Goal: Check status: Check status

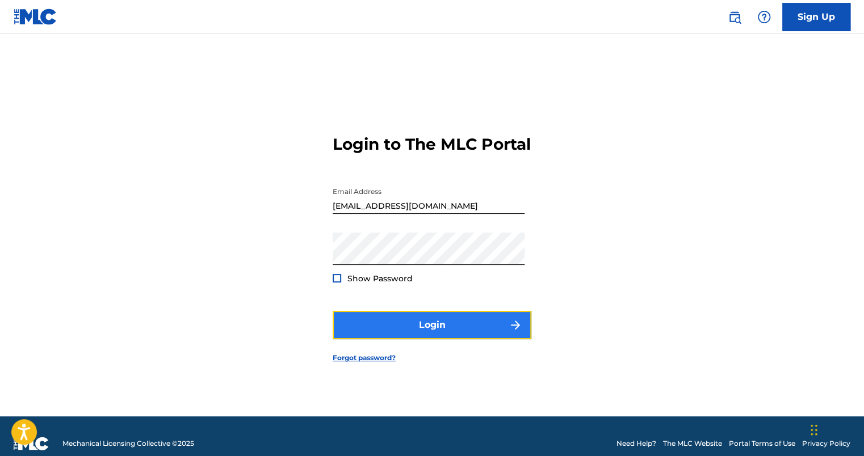
click at [462, 337] on button "Login" at bounding box center [432, 325] width 199 height 28
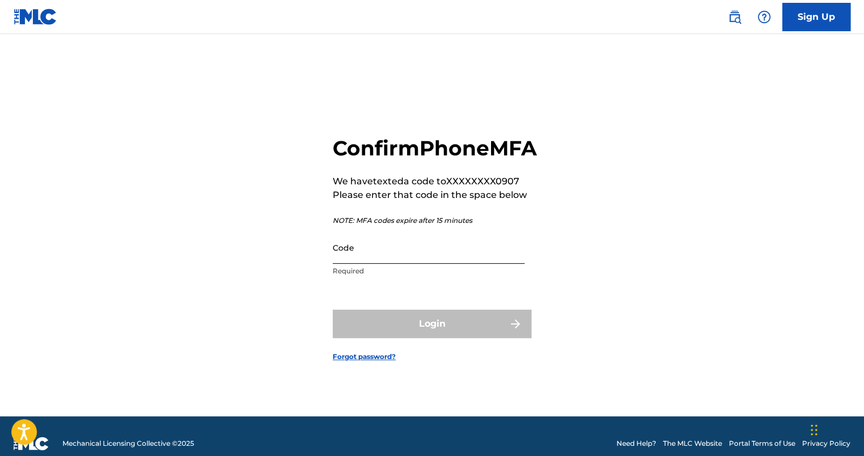
click at [474, 264] on input "Code" at bounding box center [429, 248] width 192 height 32
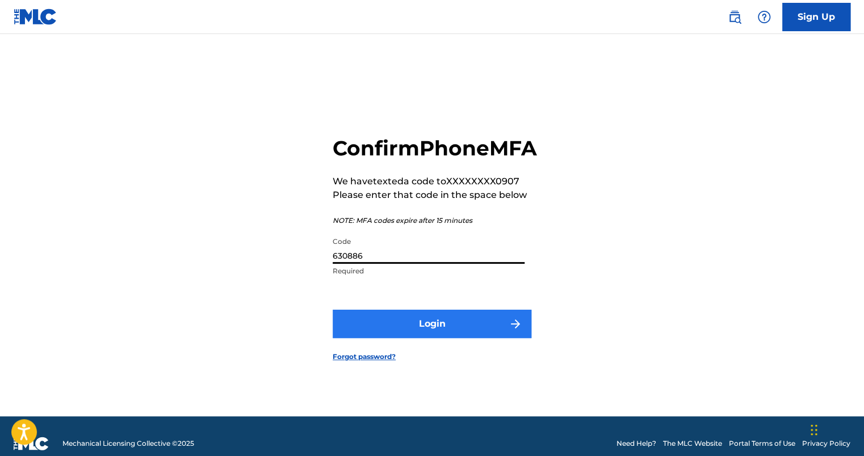
type input "630886"
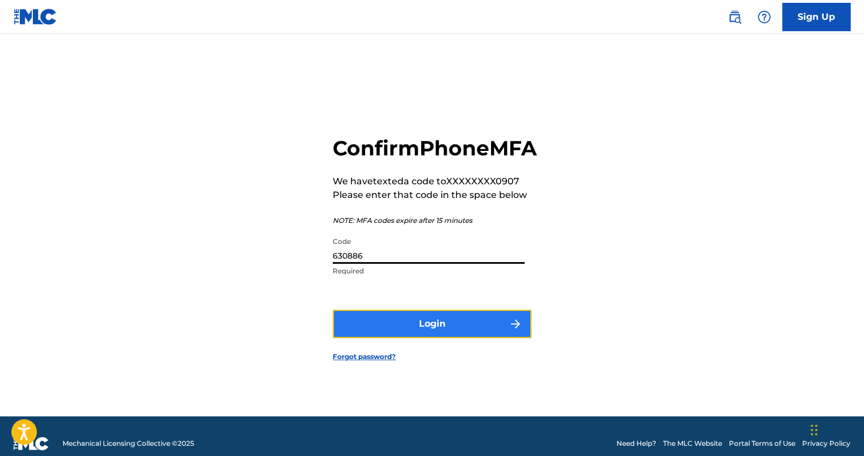
click at [426, 338] on button "Login" at bounding box center [432, 324] width 199 height 28
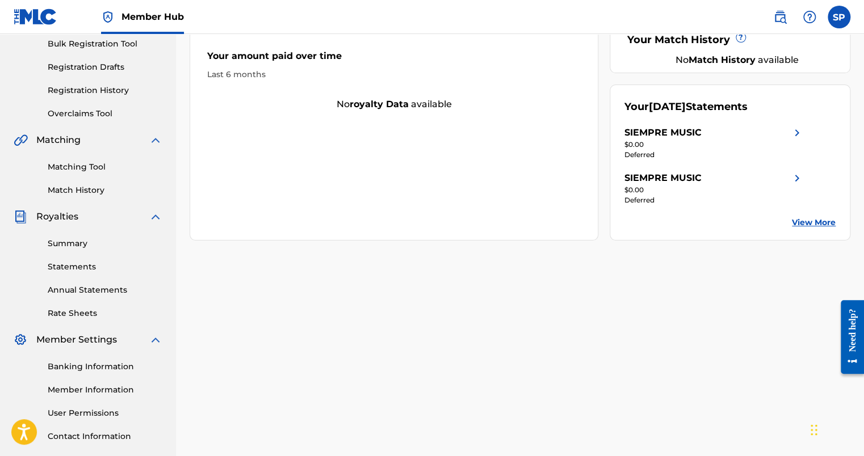
scroll to position [170, 0]
click at [799, 221] on link "View More" at bounding box center [814, 222] width 44 height 12
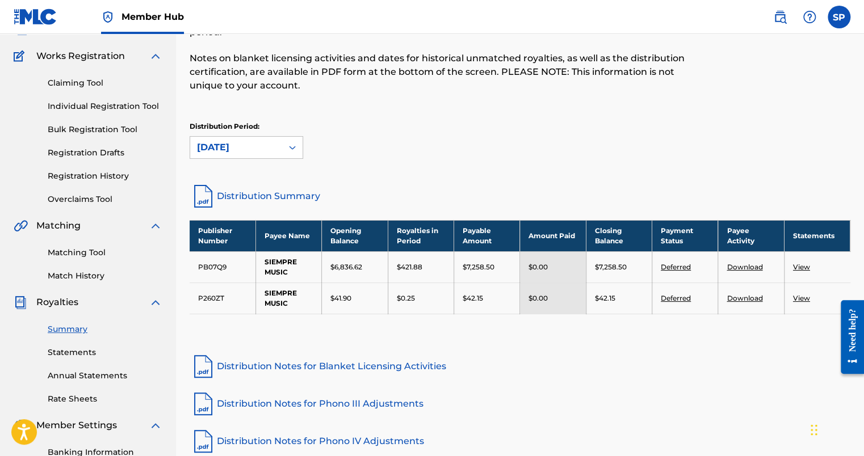
scroll to position [114, 0]
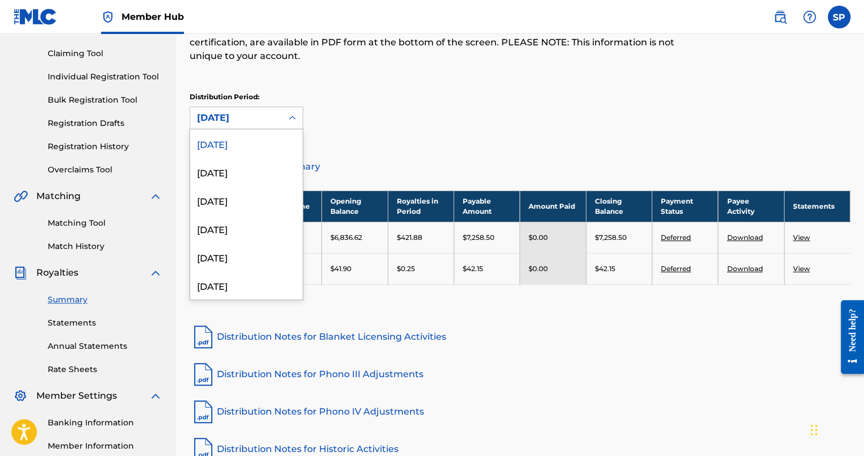
click at [295, 120] on icon at bounding box center [292, 117] width 11 height 11
click at [251, 175] on div "[DATE]" at bounding box center [246, 172] width 112 height 28
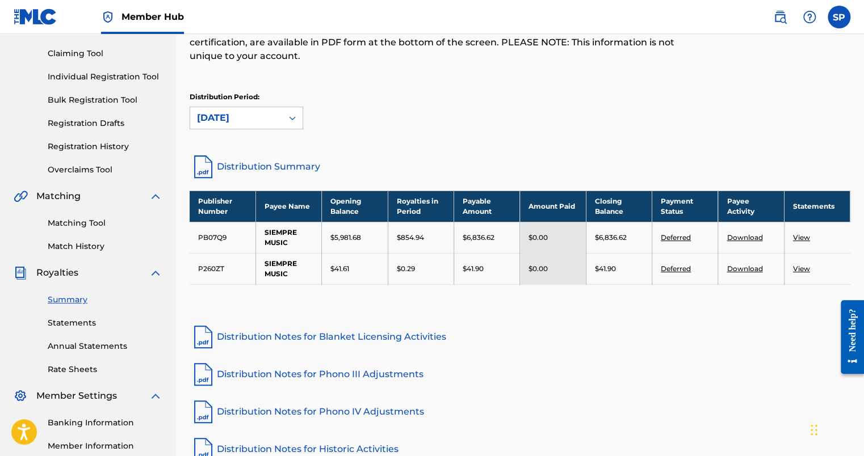
click at [292, 113] on icon at bounding box center [292, 117] width 11 height 11
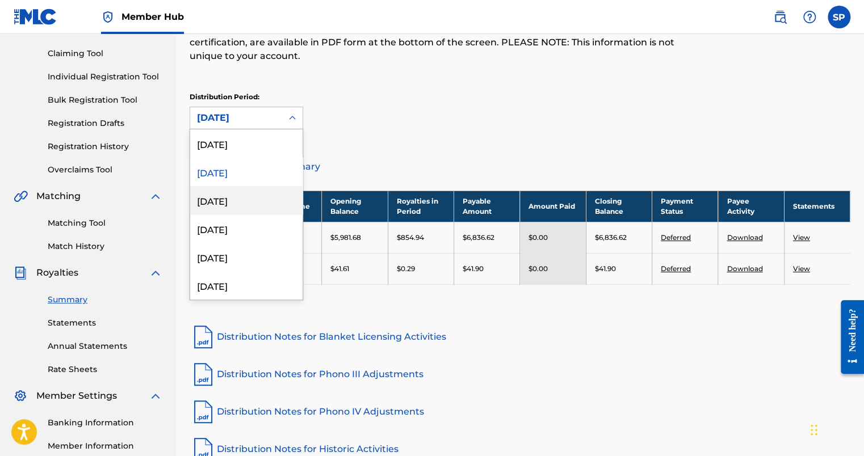
click at [258, 202] on div "[DATE]" at bounding box center [246, 200] width 112 height 28
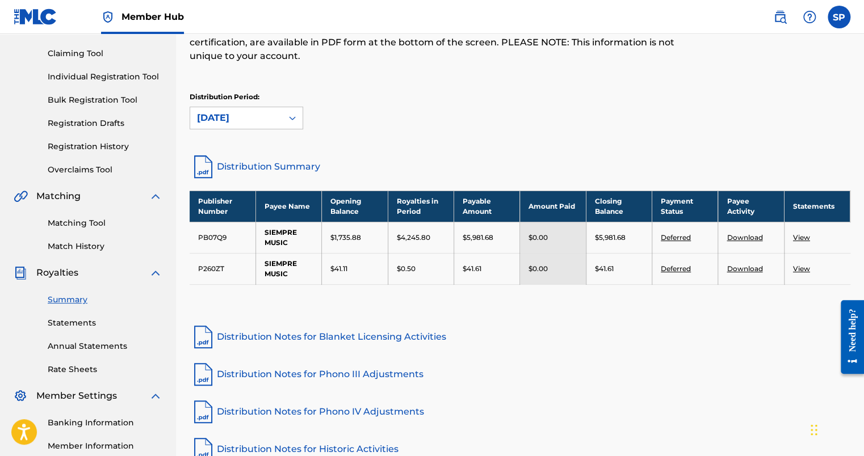
click at [296, 115] on icon at bounding box center [292, 117] width 11 height 11
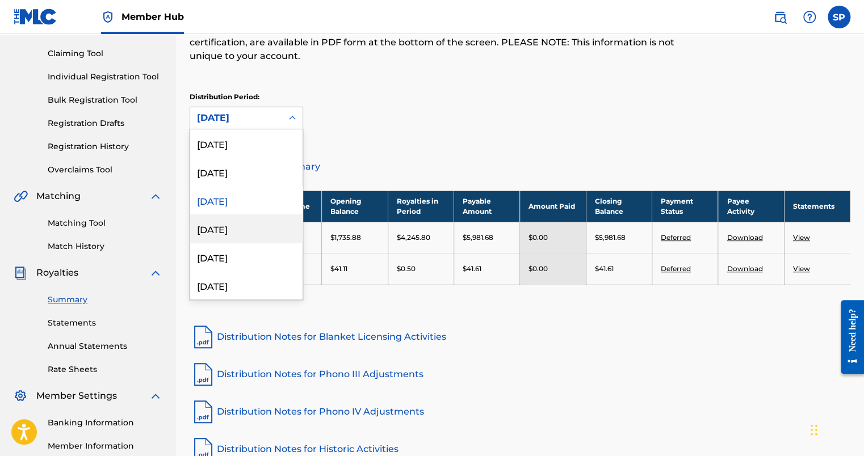
click at [255, 230] on div "[DATE]" at bounding box center [246, 229] width 112 height 28
click at [290, 120] on icon at bounding box center [292, 117] width 11 height 11
click at [245, 286] on div "[DATE]" at bounding box center [246, 285] width 112 height 28
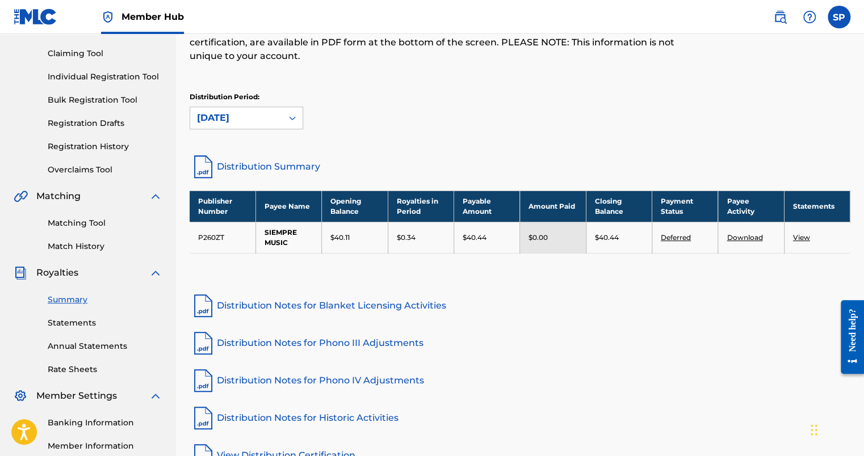
click at [289, 118] on icon at bounding box center [292, 117] width 11 height 11
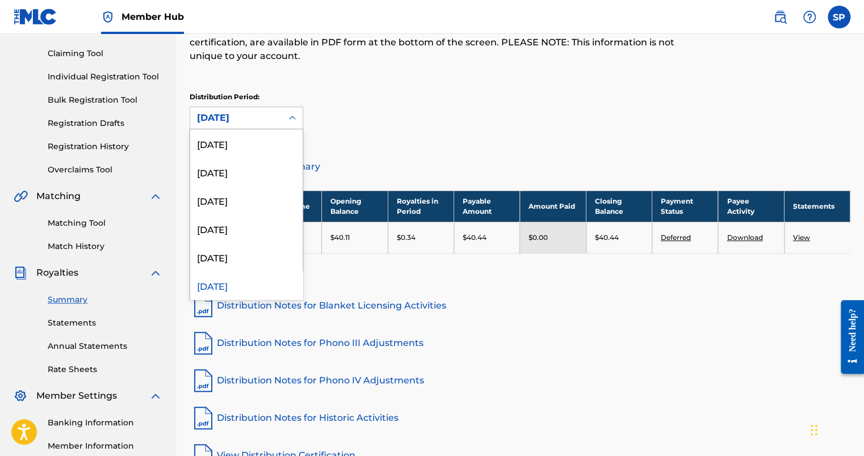
scroll to position [9, 0]
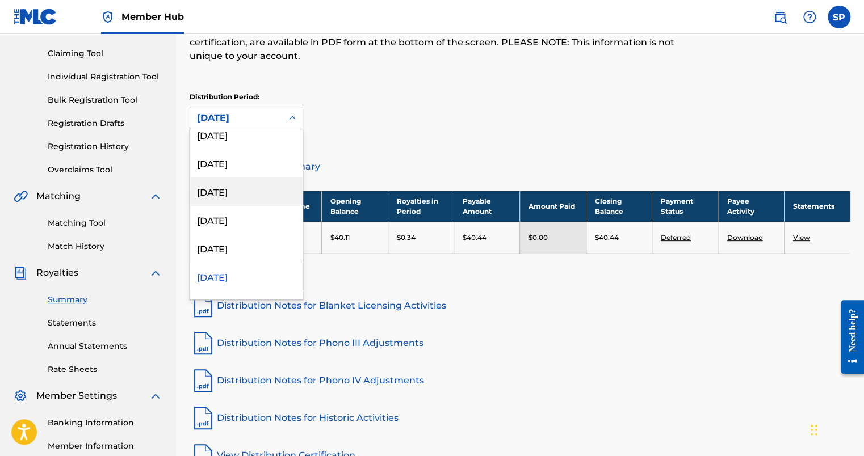
click at [241, 196] on div "[DATE]" at bounding box center [246, 191] width 112 height 28
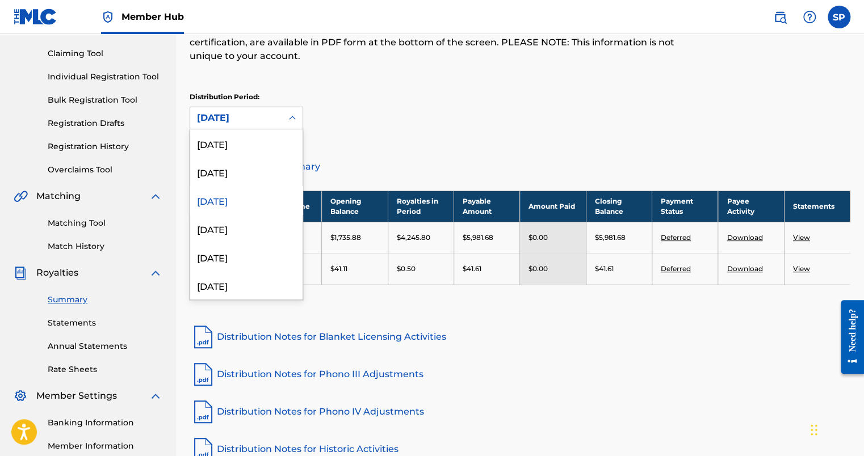
click at [291, 111] on div at bounding box center [292, 118] width 20 height 20
click at [266, 177] on div "[DATE]" at bounding box center [246, 172] width 112 height 28
click at [293, 118] on icon at bounding box center [292, 117] width 11 height 11
click at [279, 148] on div "[DATE]" at bounding box center [246, 143] width 112 height 28
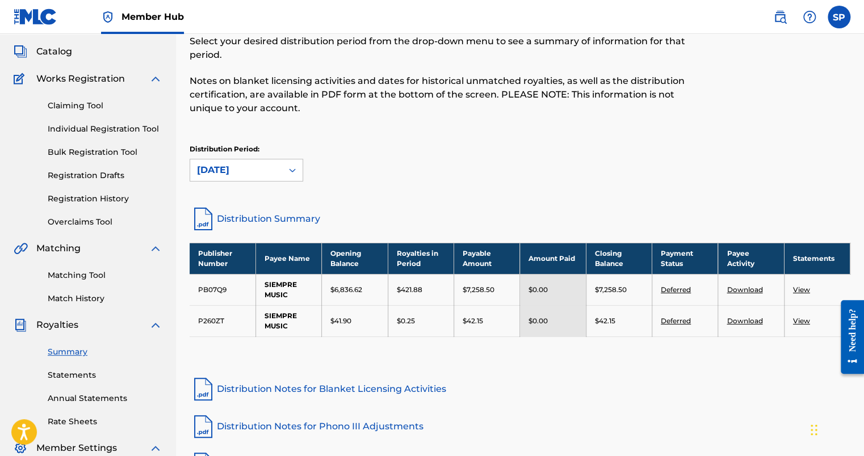
scroll to position [0, 0]
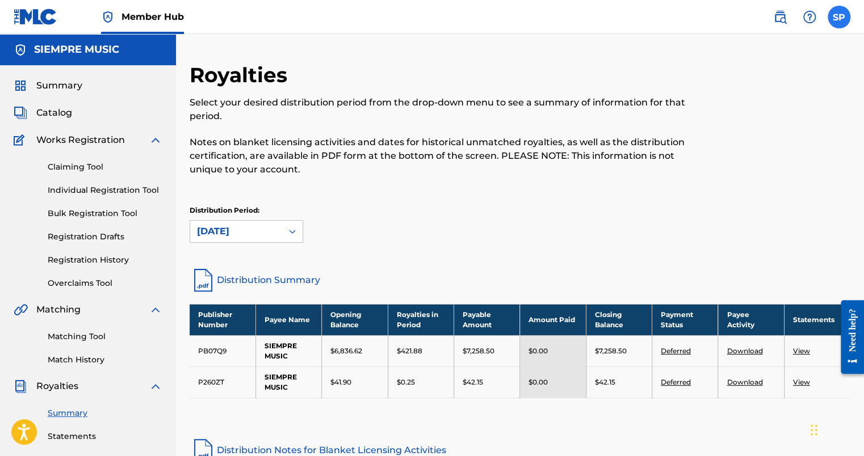
click at [832, 18] on label at bounding box center [839, 17] width 23 height 23
click at [839, 17] on input "SP [PERSON_NAME] [PERSON_NAME][EMAIL_ADDRESS][DOMAIN_NAME] Notification Prefere…" at bounding box center [839, 17] width 0 height 0
click at [727, 161] on p "Log out" at bounding box center [729, 161] width 27 height 10
click at [839, 17] on input "SP [PERSON_NAME] [PERSON_NAME][EMAIL_ADDRESS][DOMAIN_NAME] Notification Prefere…" at bounding box center [839, 17] width 0 height 0
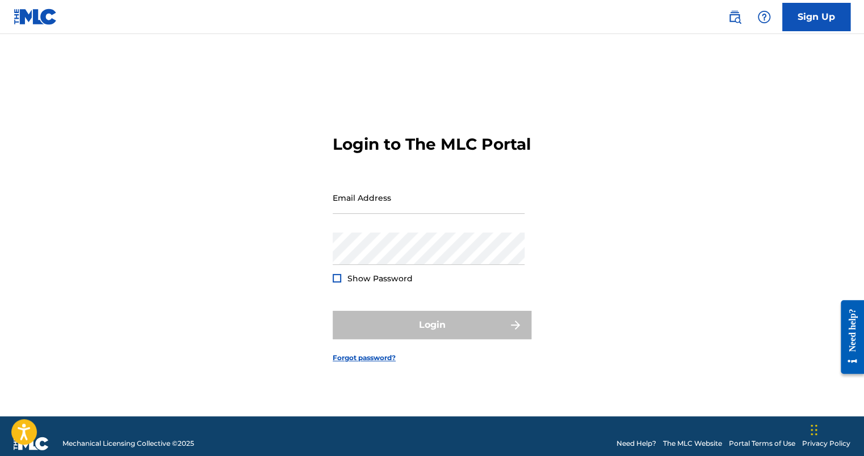
type input "[EMAIL_ADDRESS][DOMAIN_NAME]"
